Goal: Find contact information: Find contact information

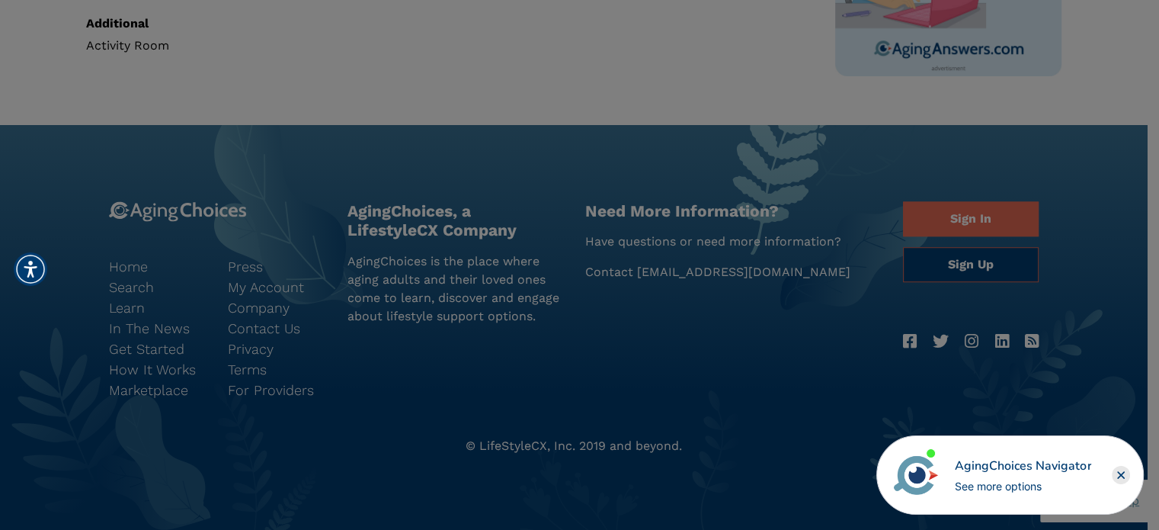
scroll to position [676, 0]
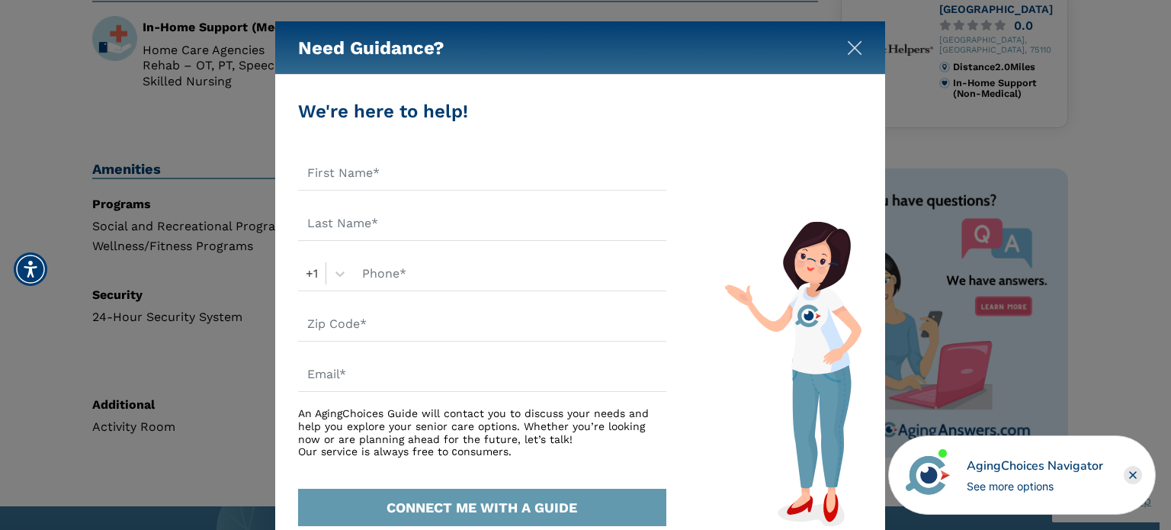
click at [858, 46] on img "Close" at bounding box center [854, 47] width 15 height 15
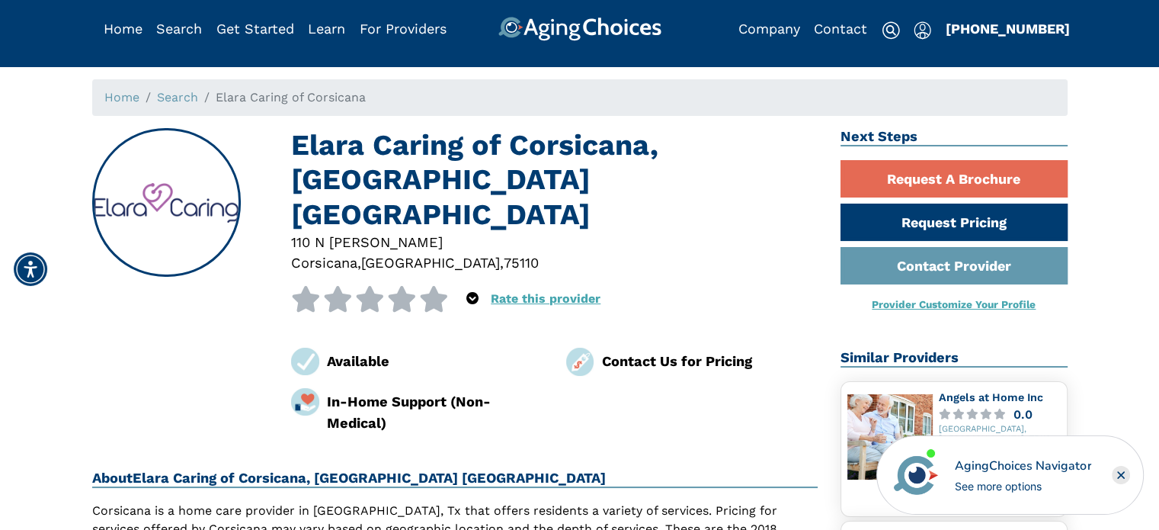
scroll to position [0, 0]
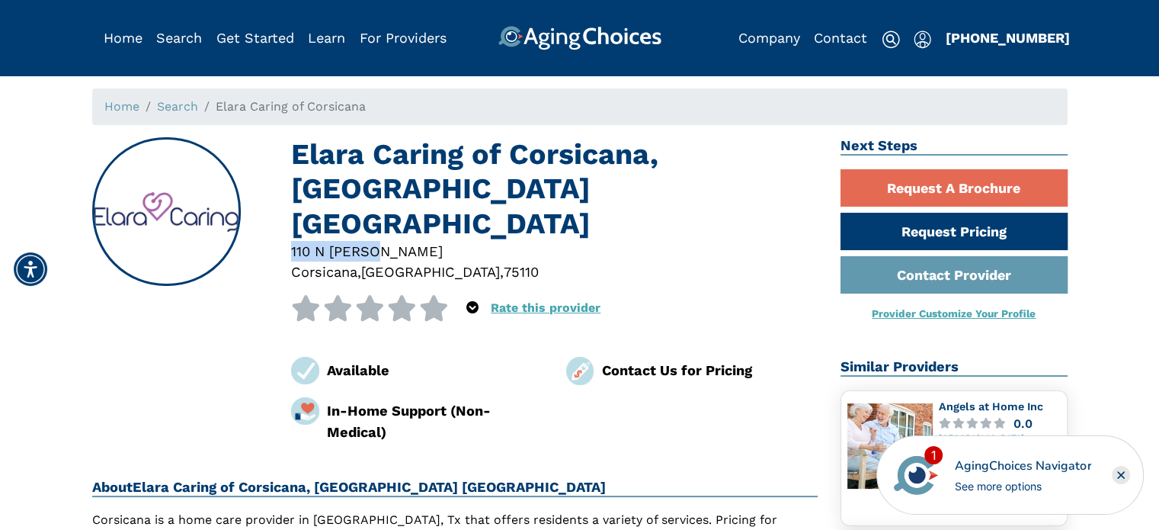
drag, startPoint x: 386, startPoint y: 216, endPoint x: 289, endPoint y: 220, distance: 97.7
click at [289, 241] on div "[STREET_ADDRESS][PERSON_NAME]" at bounding box center [555, 262] width 550 height 42
copy div "110 N [PERSON_NAME]"
click at [504, 241] on div "110 N [PERSON_NAME]" at bounding box center [554, 251] width 527 height 21
click at [852, 38] on link "Contact" at bounding box center [840, 38] width 53 height 16
